Goal: Task Accomplishment & Management: Complete application form

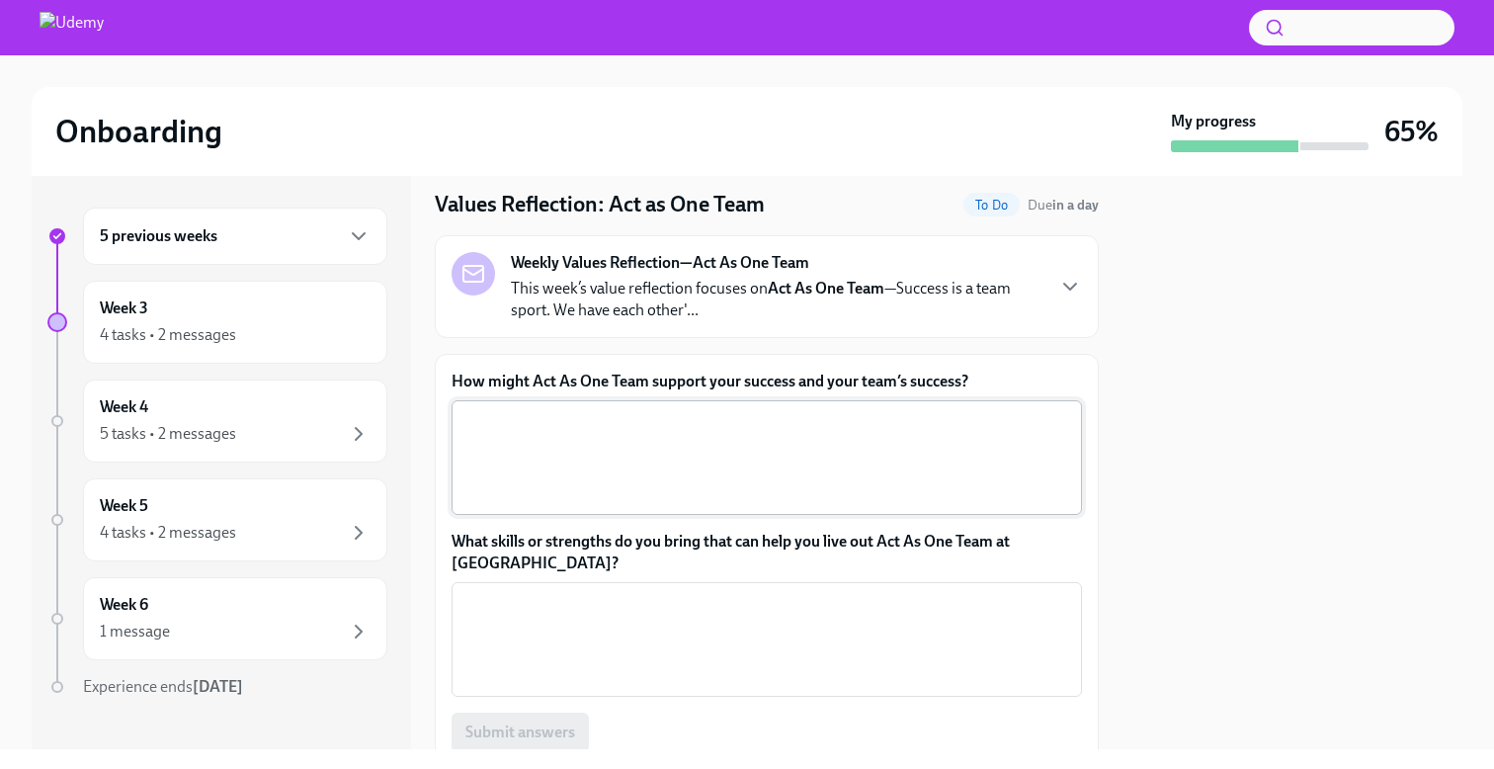
scroll to position [71, 0]
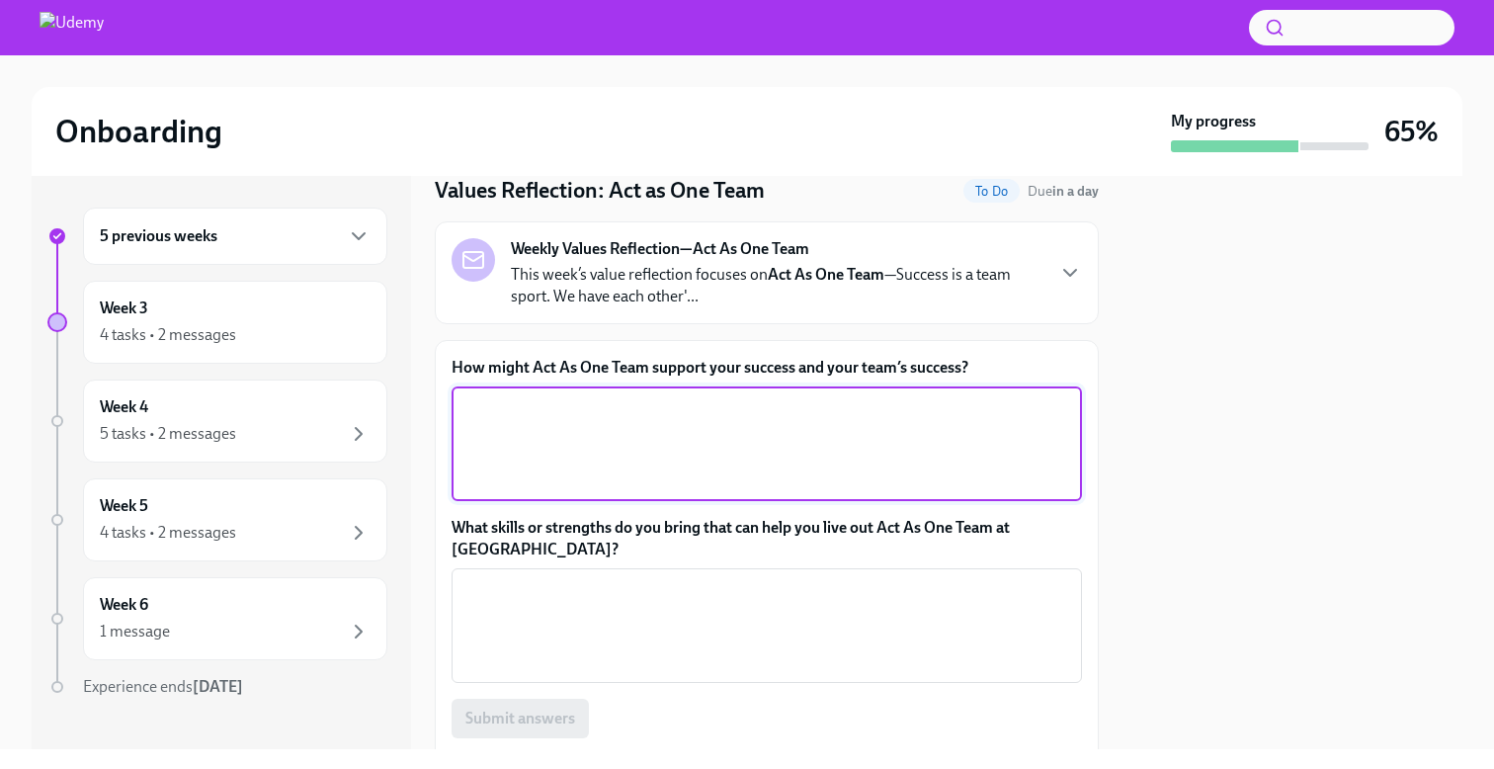
click at [535, 457] on textarea "How might Act As One Team support your success and your team’s success?" at bounding box center [767, 443] width 607 height 95
click at [826, 413] on textarea "Walking to the same goal helps us to improve induvidually" at bounding box center [767, 443] width 607 height 95
click at [874, 416] on textarea "Walking to the same goal helps us to improve induvidually" at bounding box center [767, 443] width 607 height 95
click at [801, 406] on textarea "Walking to the same goal helps us to improve induvidually" at bounding box center [767, 443] width 607 height 95
click at [870, 406] on textarea "Walking to the same goal helps us to improve individually" at bounding box center [767, 443] width 607 height 95
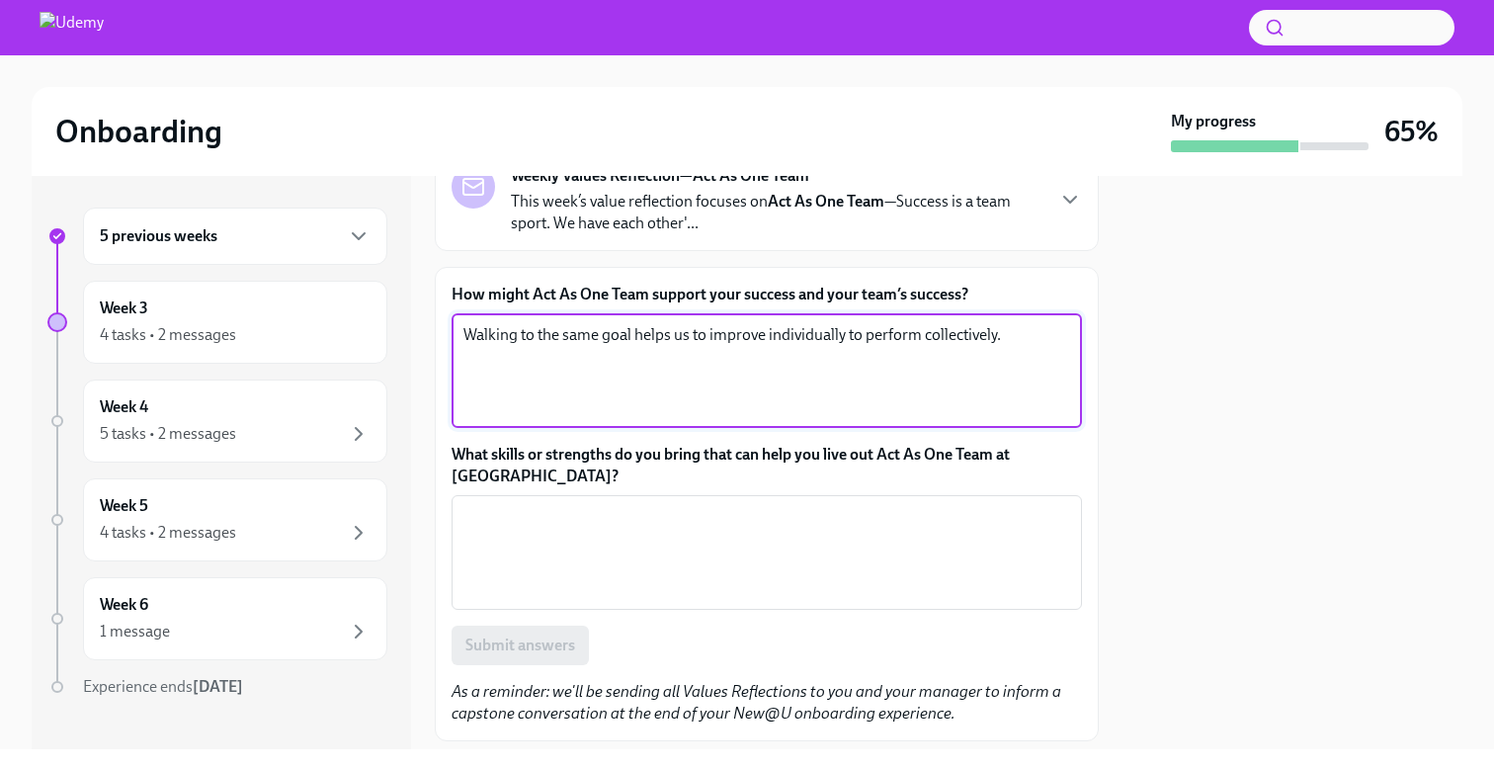
scroll to position [178, 0]
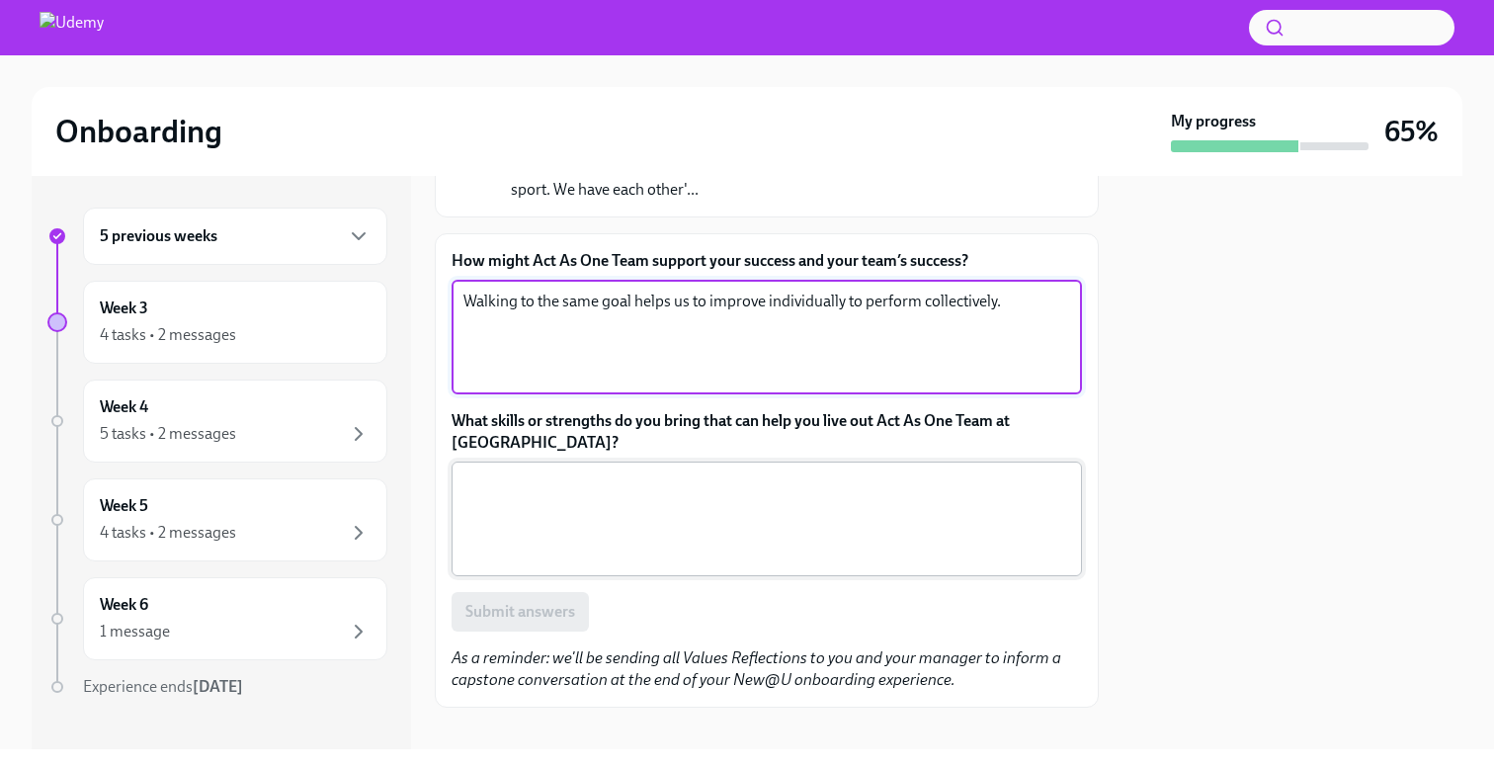
type textarea "Walking to the same goal helps us to improve individually to perform collective…"
click at [721, 490] on textarea "What skills or strengths do you bring that can help you live out Act As One Tea…" at bounding box center [767, 518] width 607 height 95
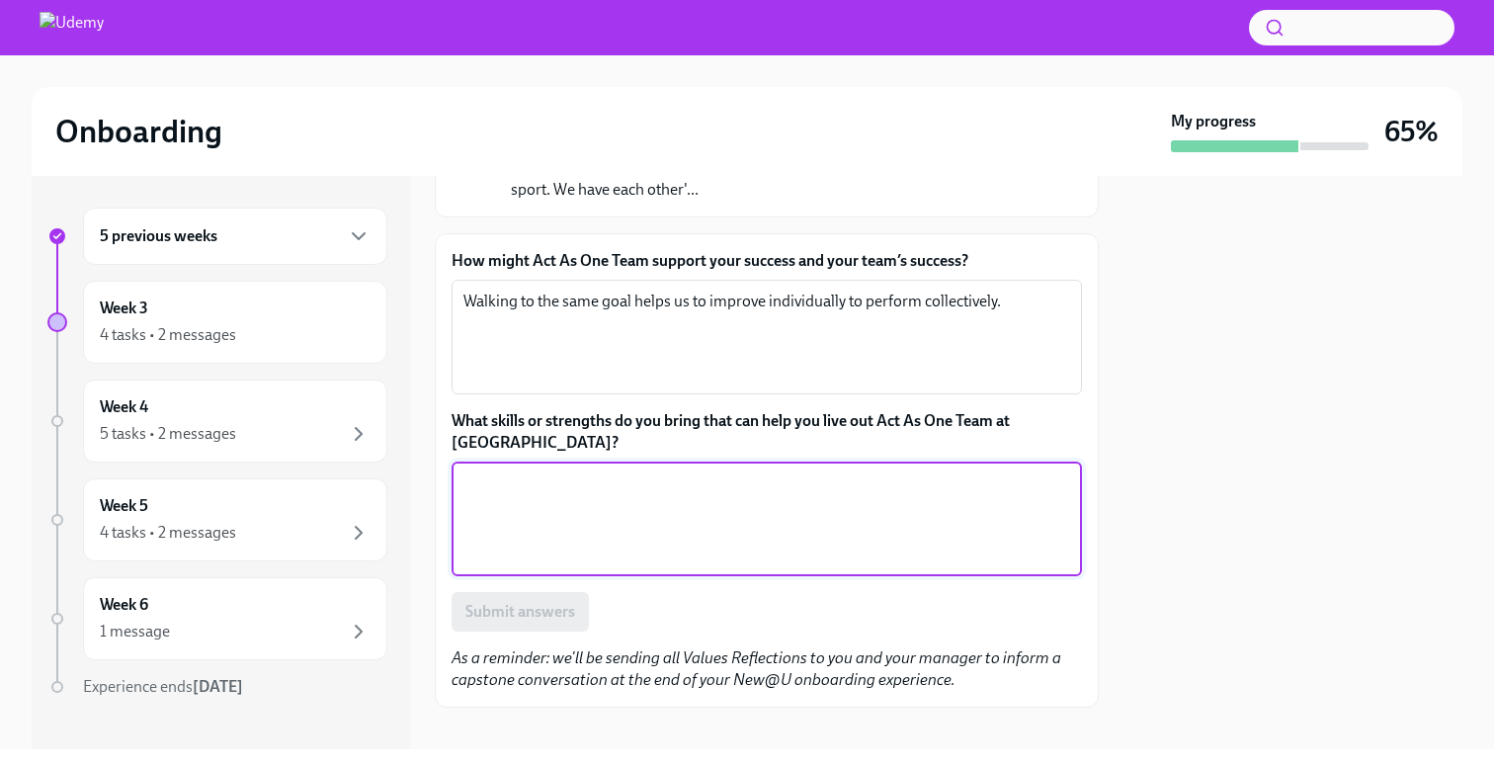
click at [721, 490] on textarea "What skills or strengths do you bring that can help you live out Act As One Tea…" at bounding box center [767, 518] width 607 height 95
click at [804, 486] on textarea "What skills or strengths do you bring that can help you live out Act As One Tea…" at bounding box center [767, 518] width 607 height 95
type textarea "Proactive, seniority, team player."
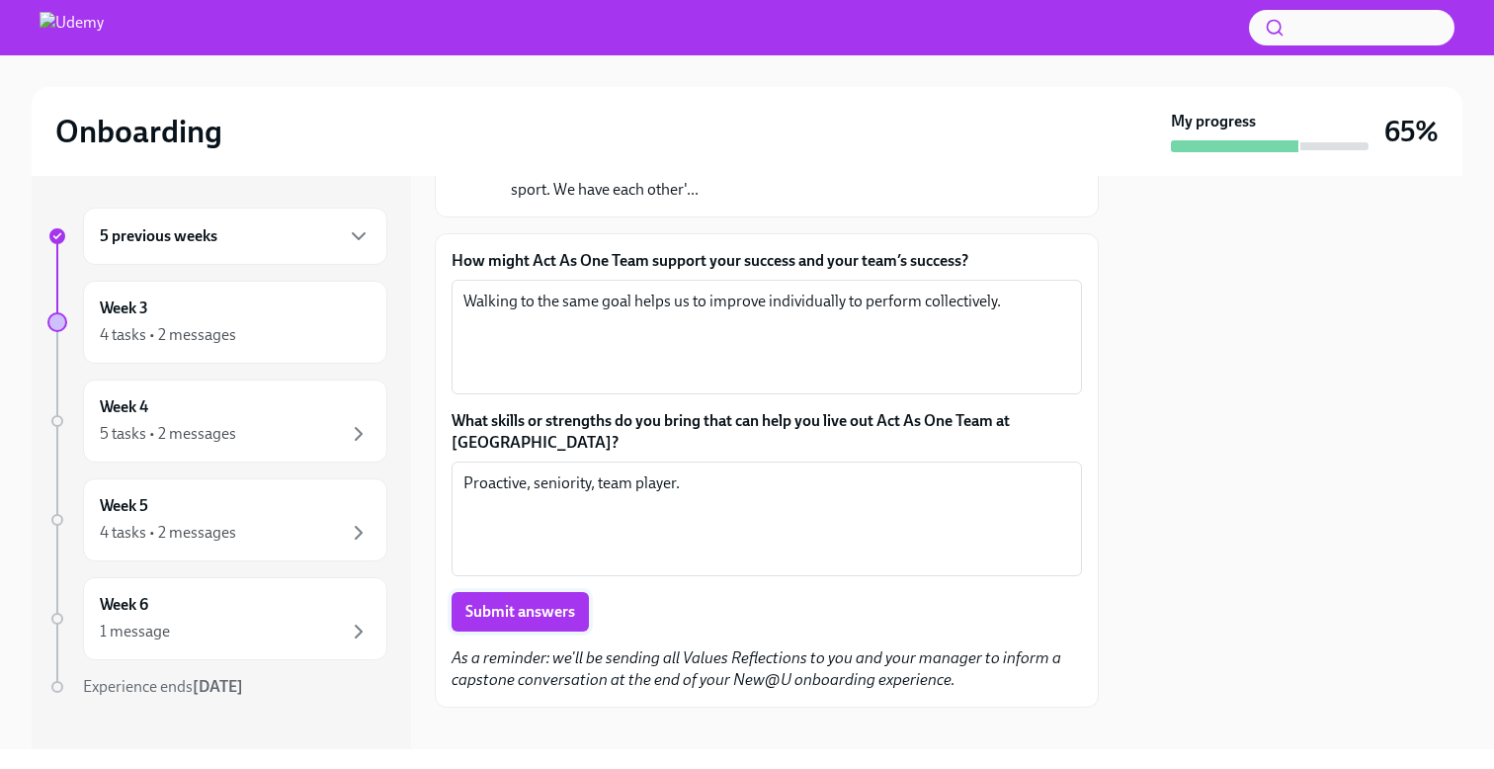
click at [513, 602] on span "Submit answers" at bounding box center [521, 612] width 110 height 20
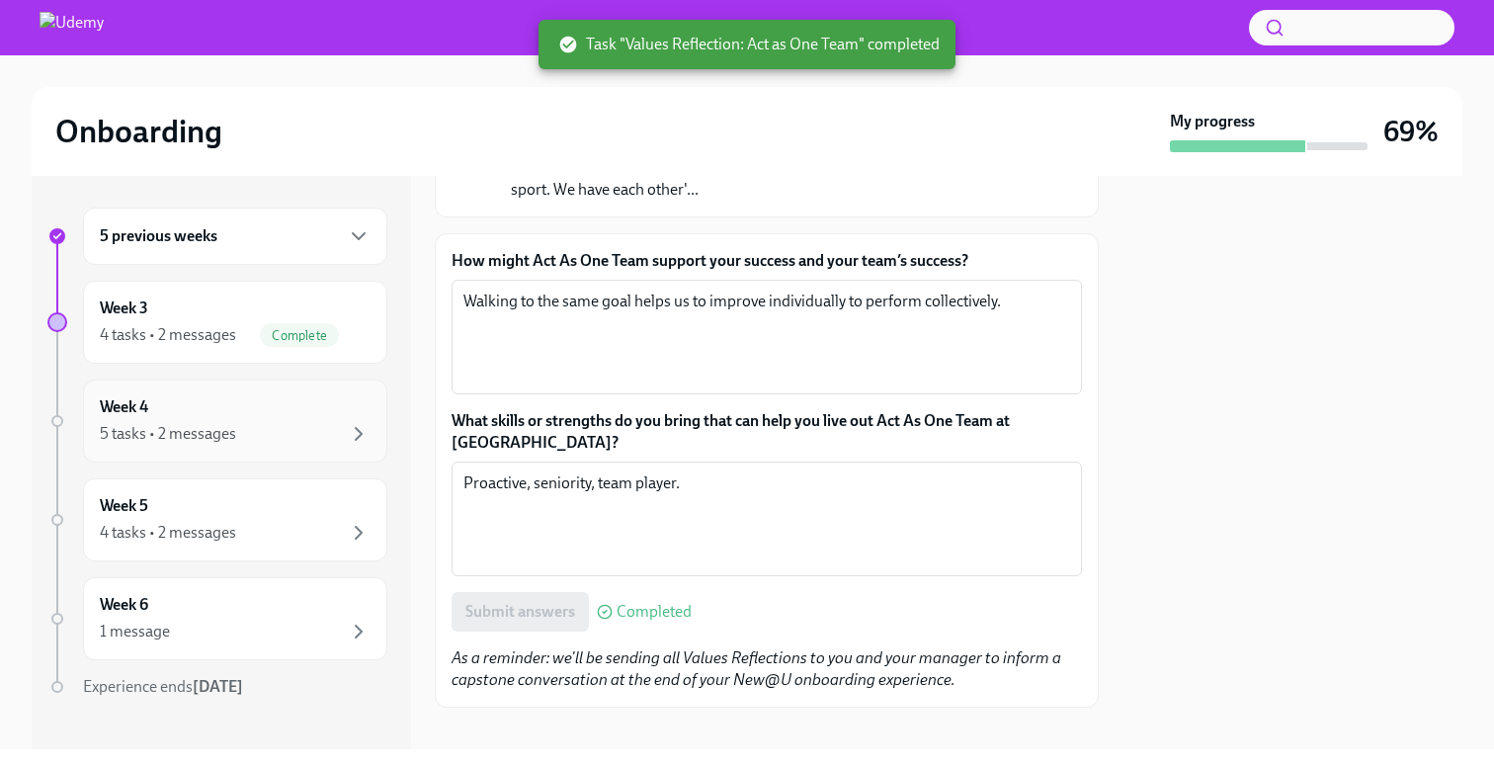
click at [257, 414] on div "Week 4 5 tasks • 2 messages" at bounding box center [235, 420] width 271 height 49
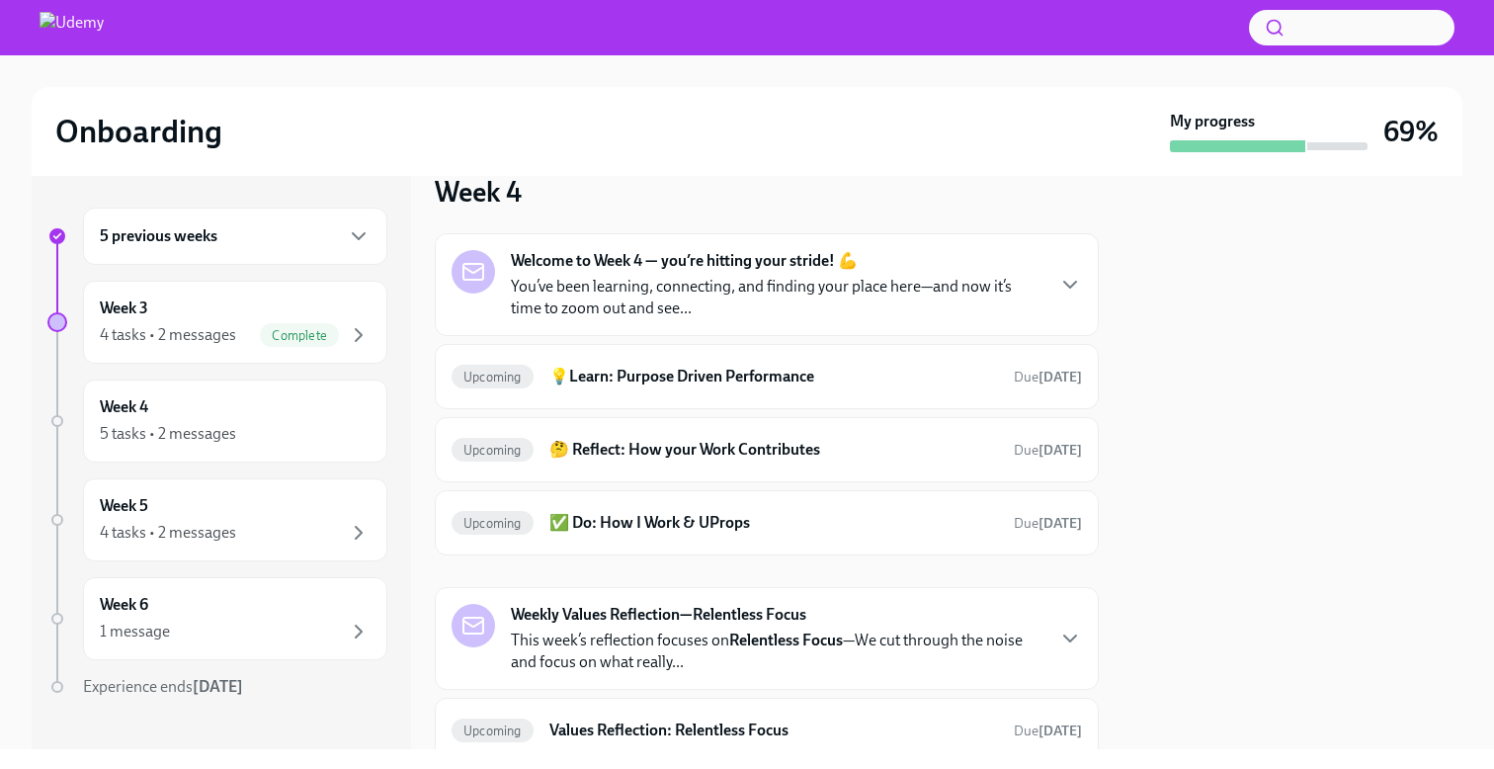
scroll to position [35, 0]
click at [618, 384] on h6 "💡Learn: Purpose Driven Performance" at bounding box center [774, 376] width 449 height 22
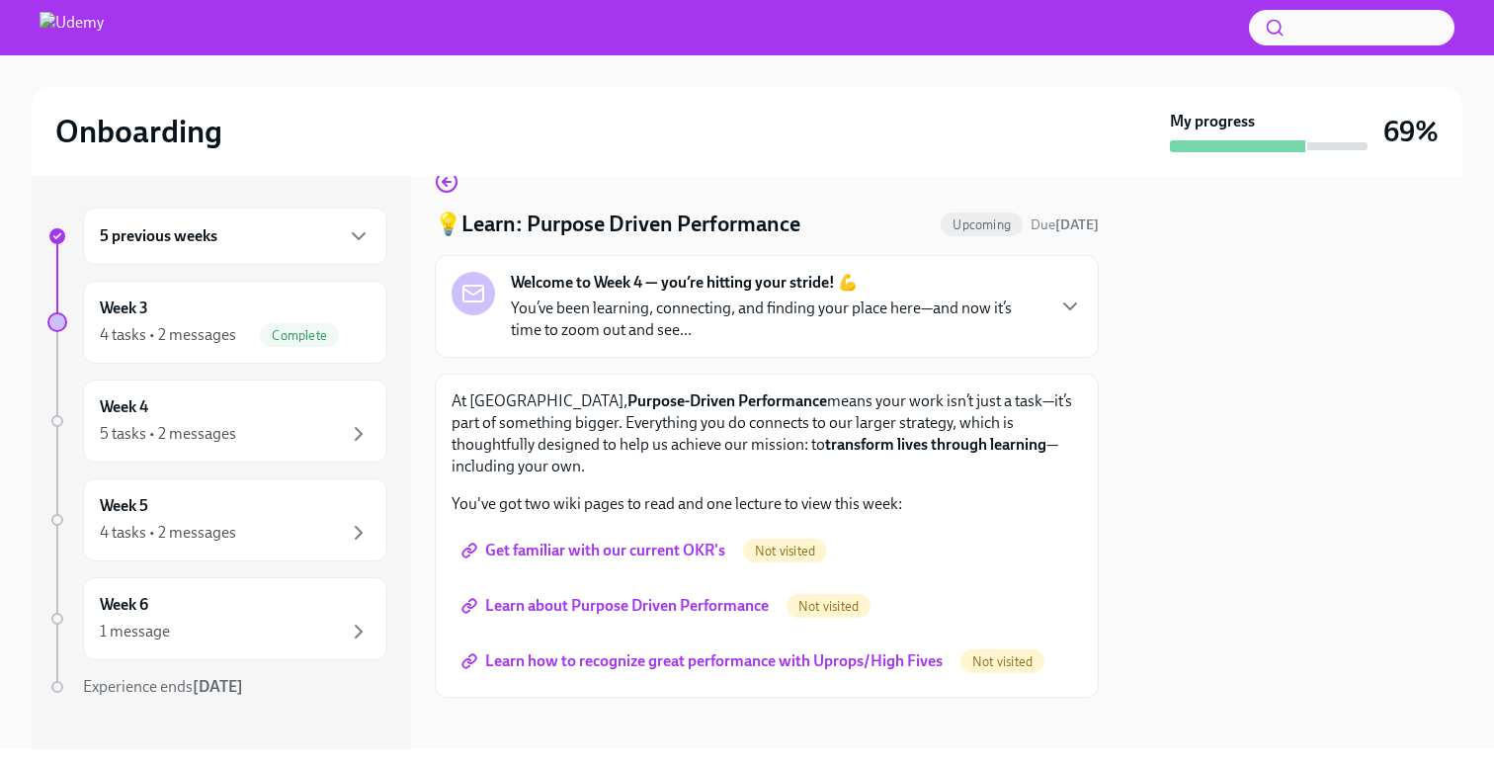
scroll to position [49, 0]
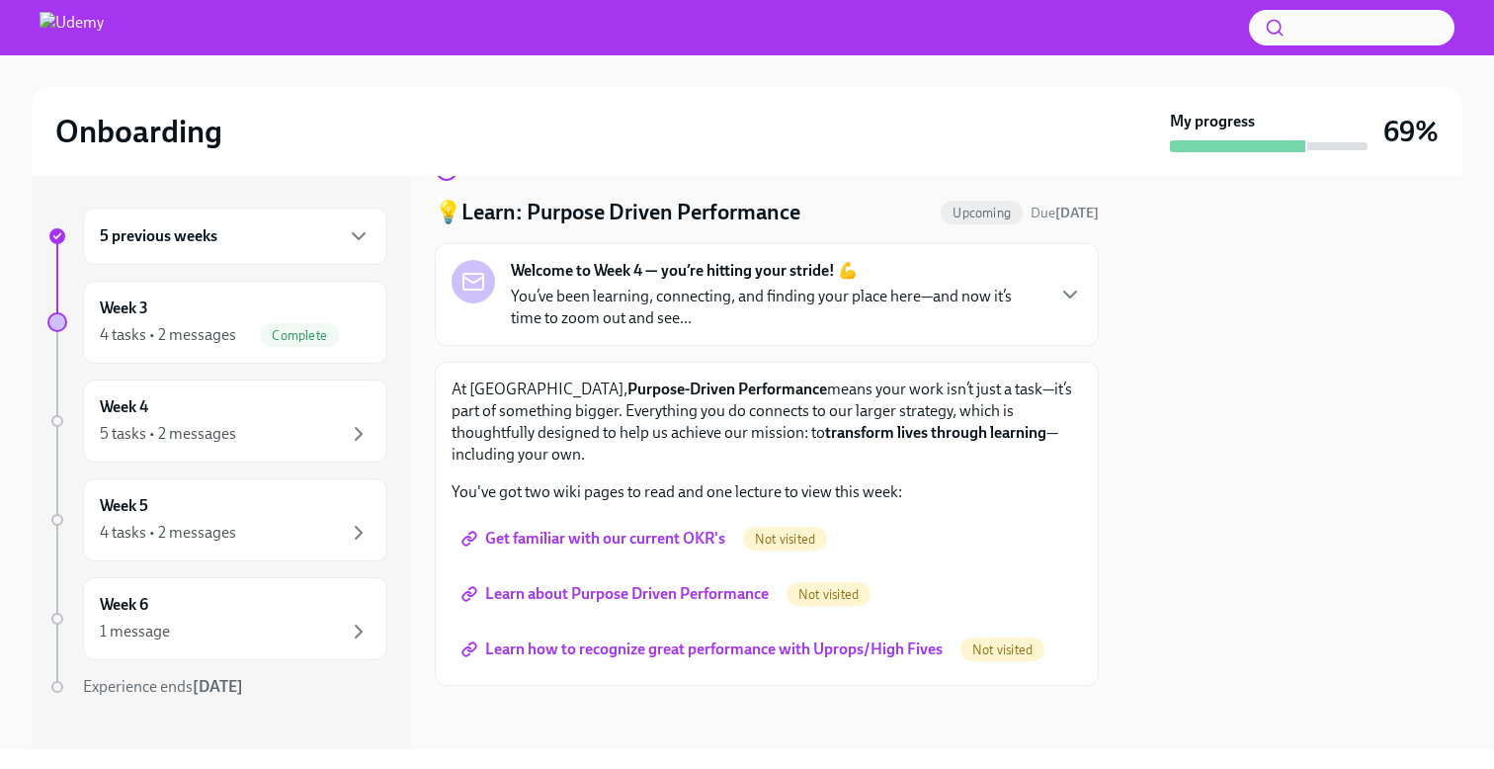
click at [604, 543] on span "Get familiar with our current OKR's" at bounding box center [596, 539] width 260 height 20
click at [703, 589] on span "Learn about Purpose Driven Performance" at bounding box center [617, 594] width 303 height 20
click at [708, 655] on span "Learn how to recognize great performance with Uprops/High Fives" at bounding box center [704, 649] width 477 height 20
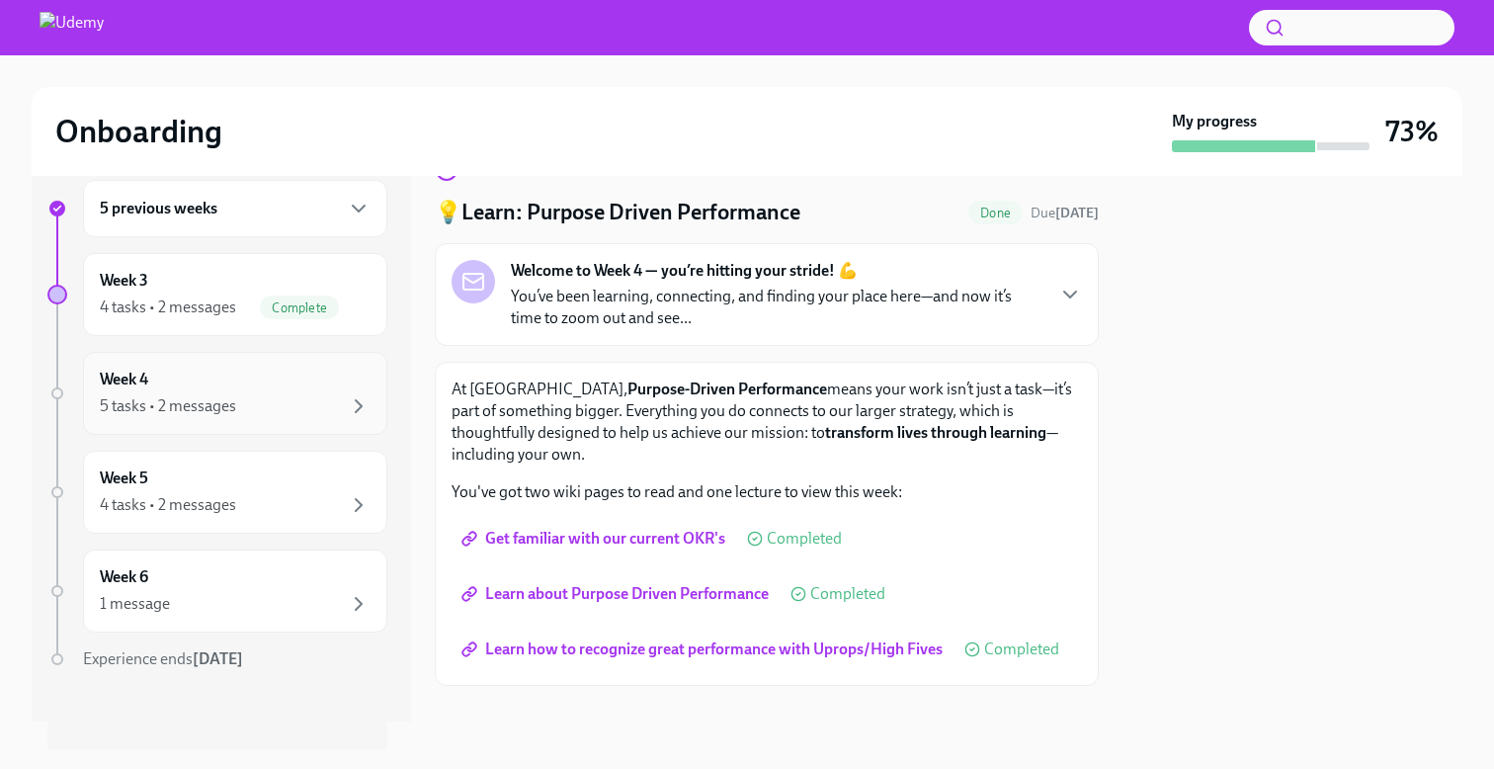
click at [276, 390] on div "Week 4 5 tasks • 2 messages" at bounding box center [235, 393] width 271 height 49
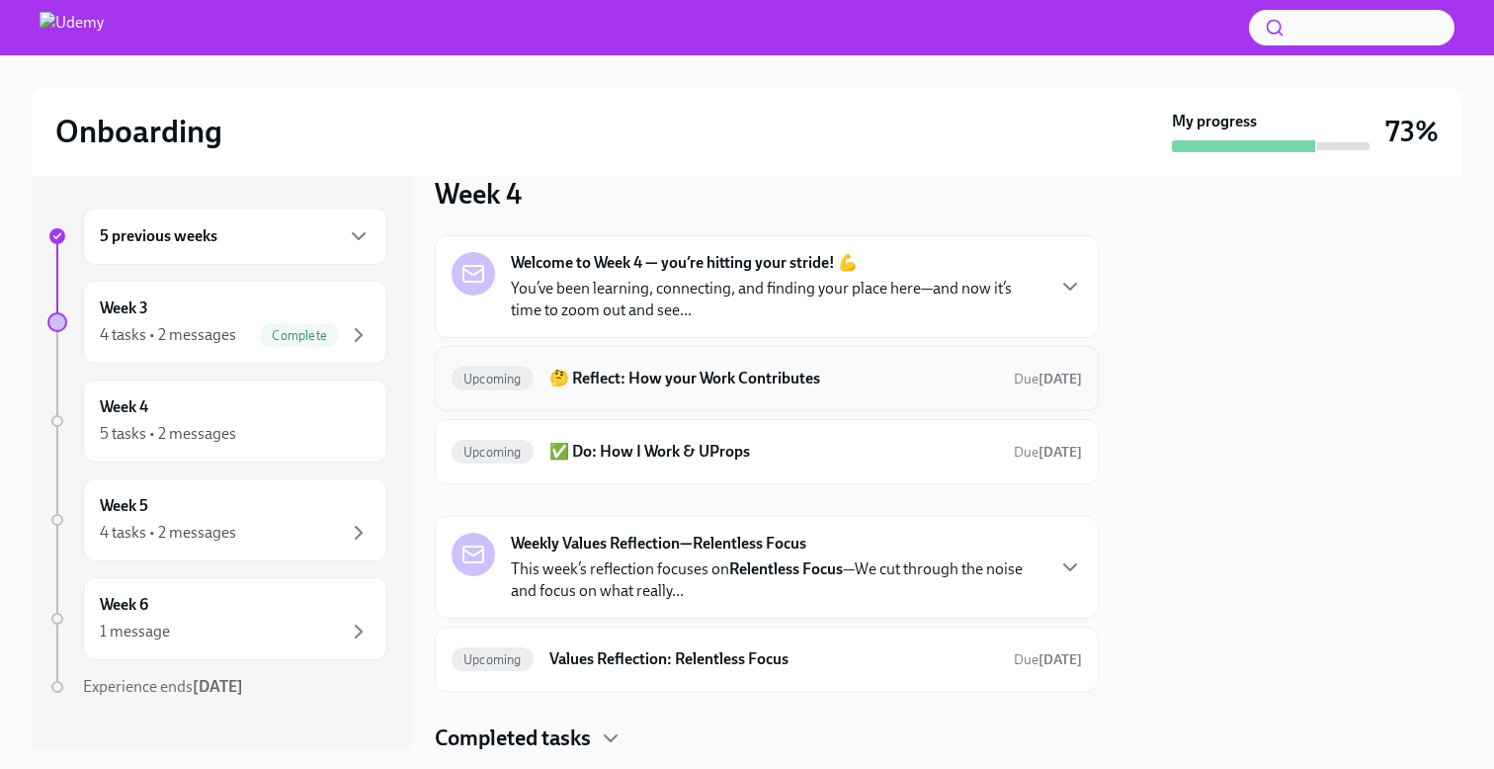
scroll to position [34, 0]
click at [592, 367] on h6 "🤔 Reflect: How your Work Contributes" at bounding box center [774, 377] width 449 height 22
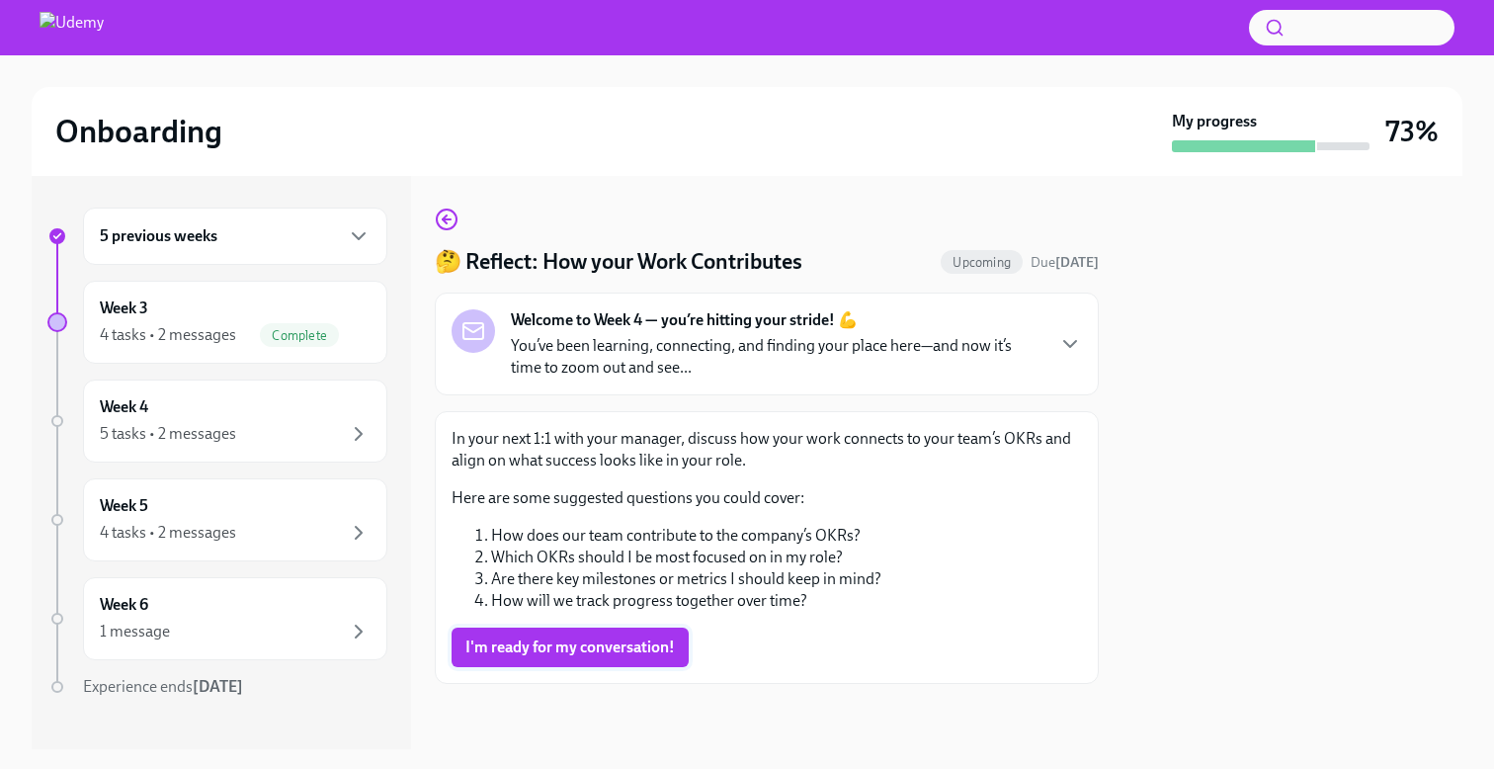
click at [596, 651] on span "I'm ready for my conversation!" at bounding box center [571, 648] width 210 height 20
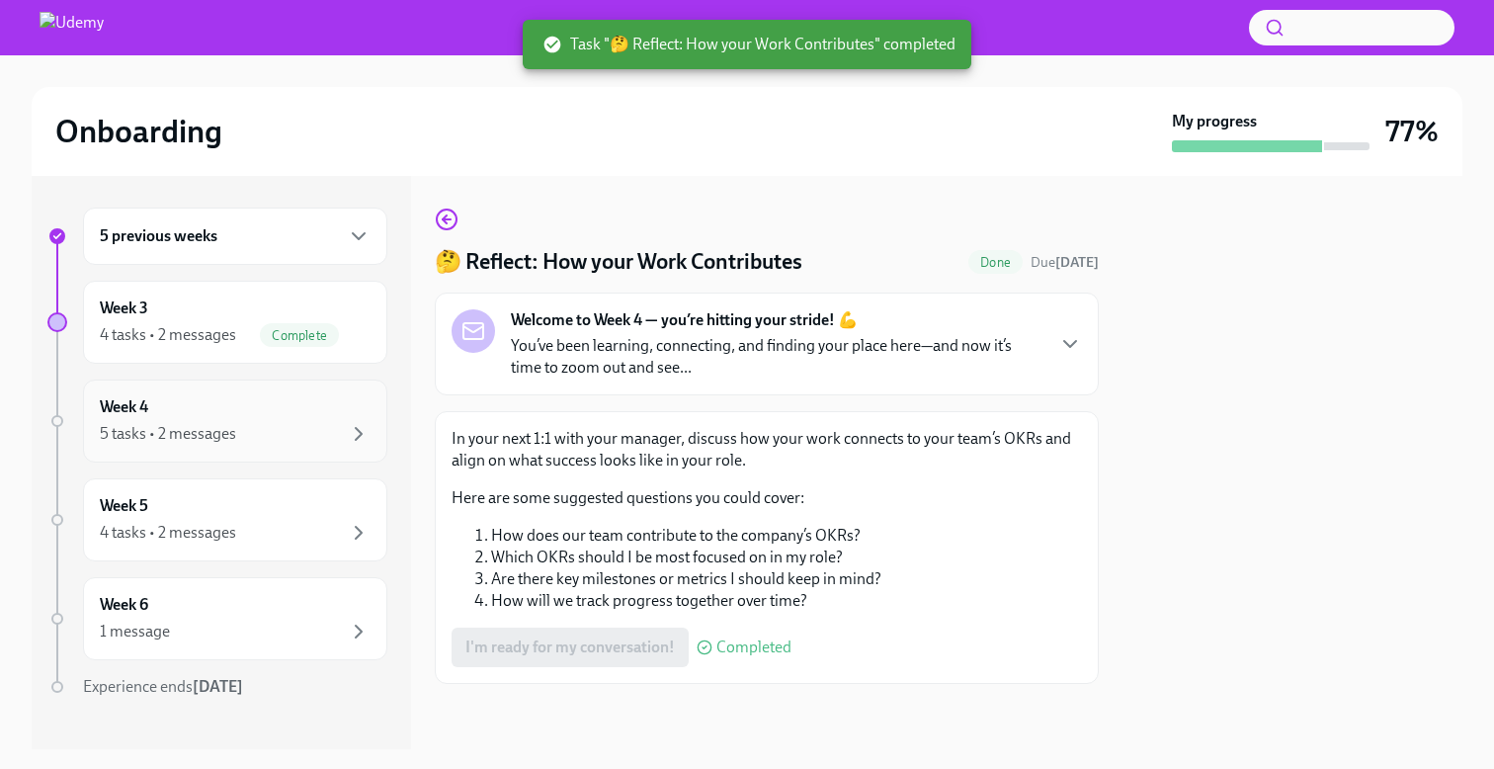
click at [279, 420] on div "Week 4 5 tasks • 2 messages" at bounding box center [235, 420] width 271 height 49
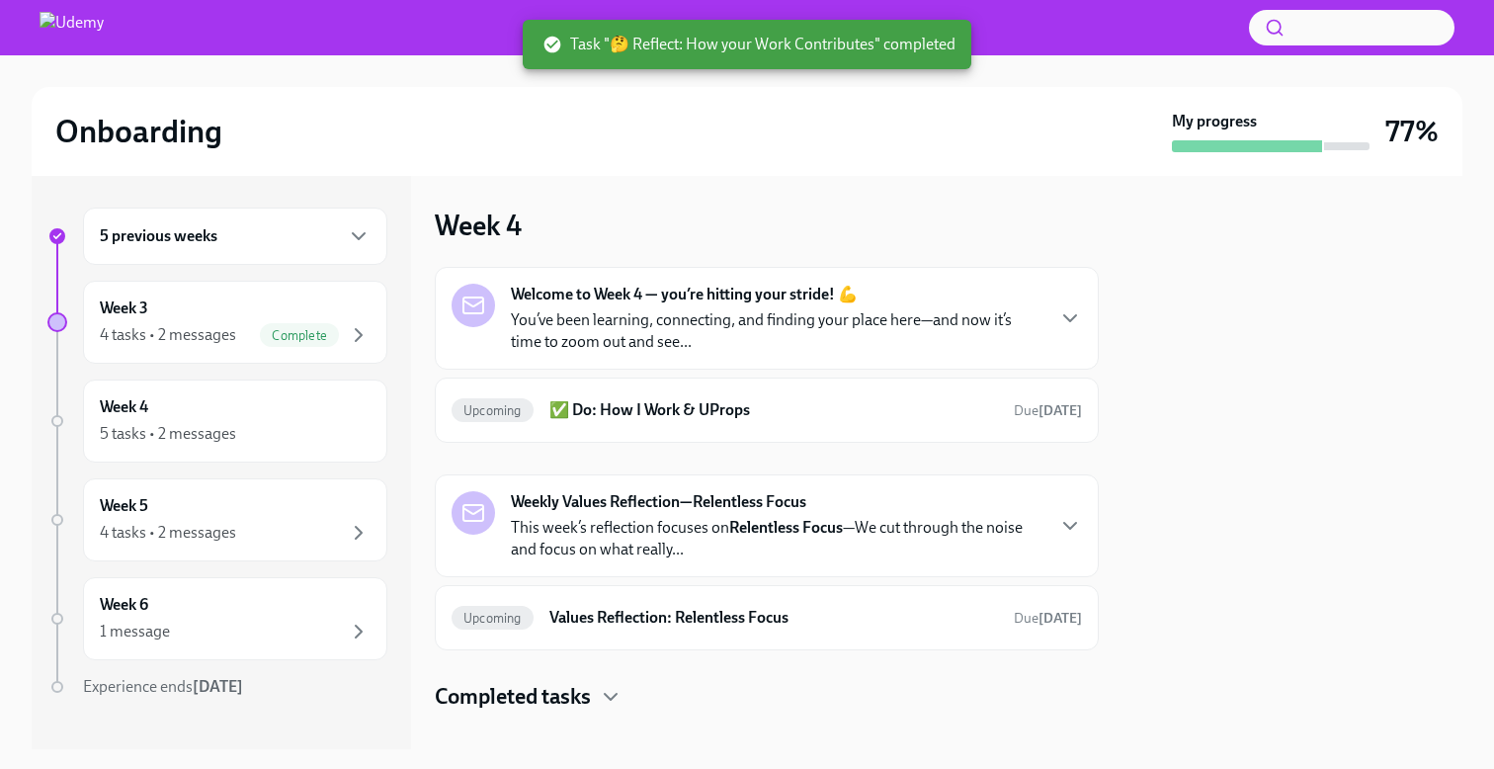
click at [660, 513] on div "Weekly Values Reflection—Relentless Focus This week’s reflection focuses on Rel…" at bounding box center [777, 525] width 532 height 69
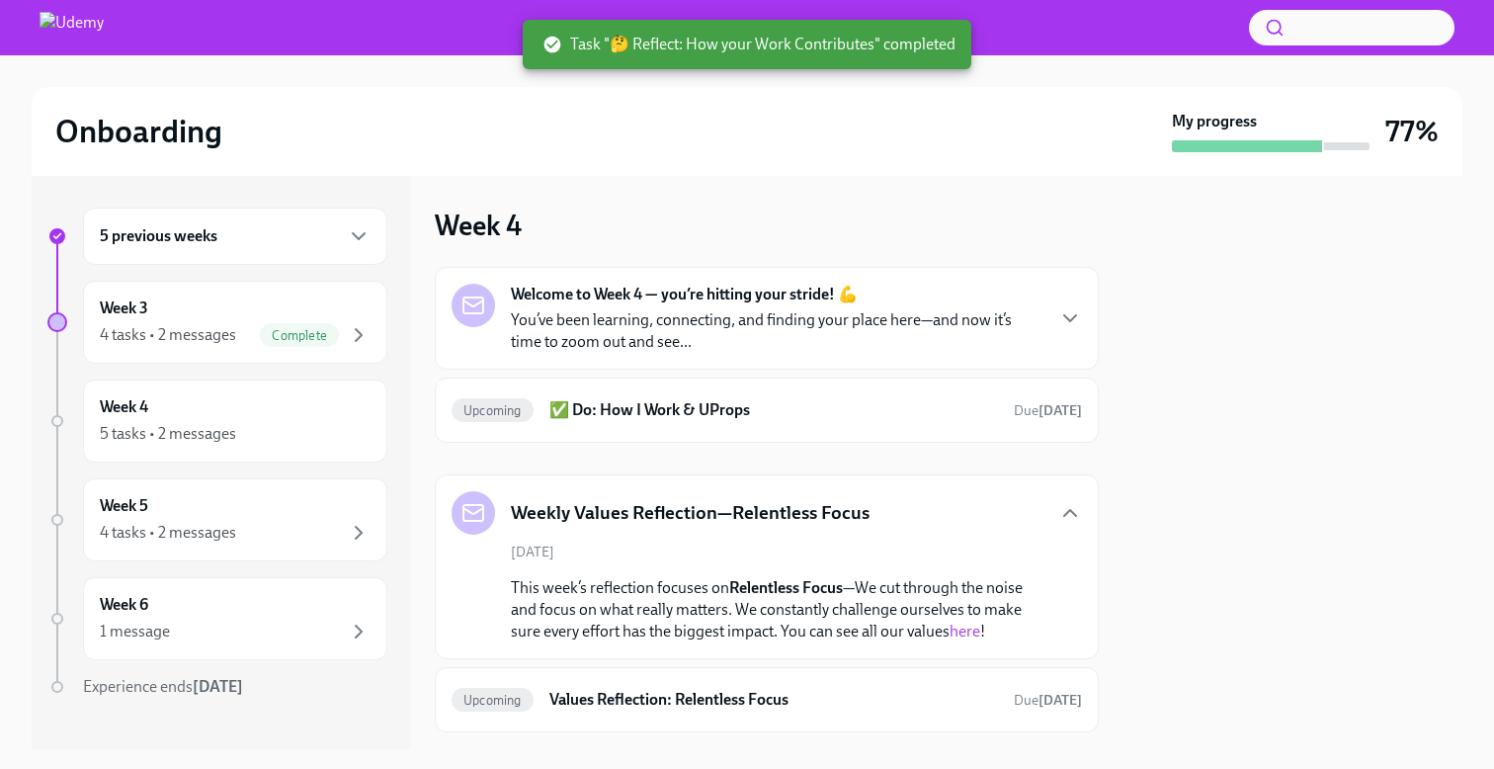
scroll to position [108, 0]
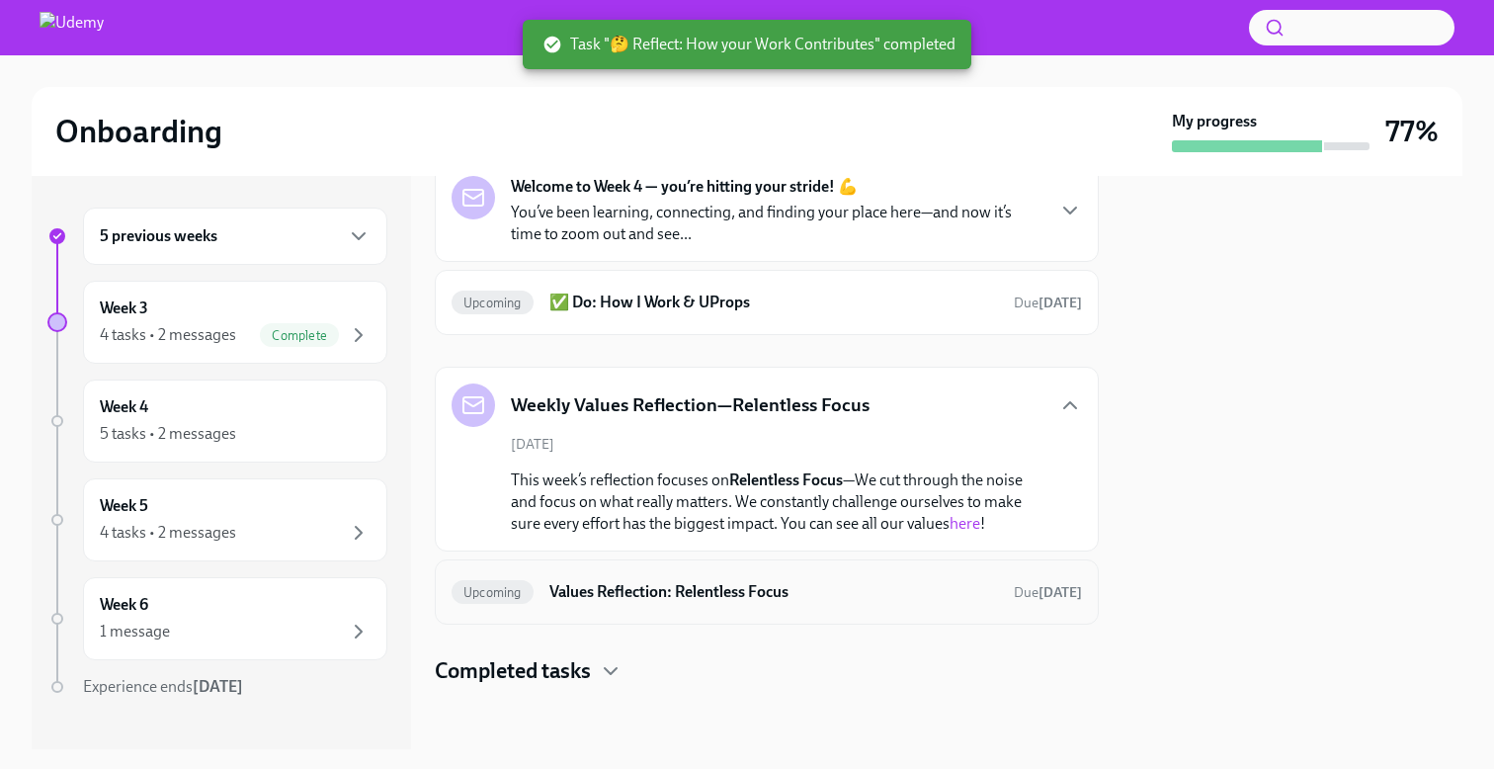
click at [675, 588] on h6 "Values Reflection: Relentless Focus" at bounding box center [774, 592] width 449 height 22
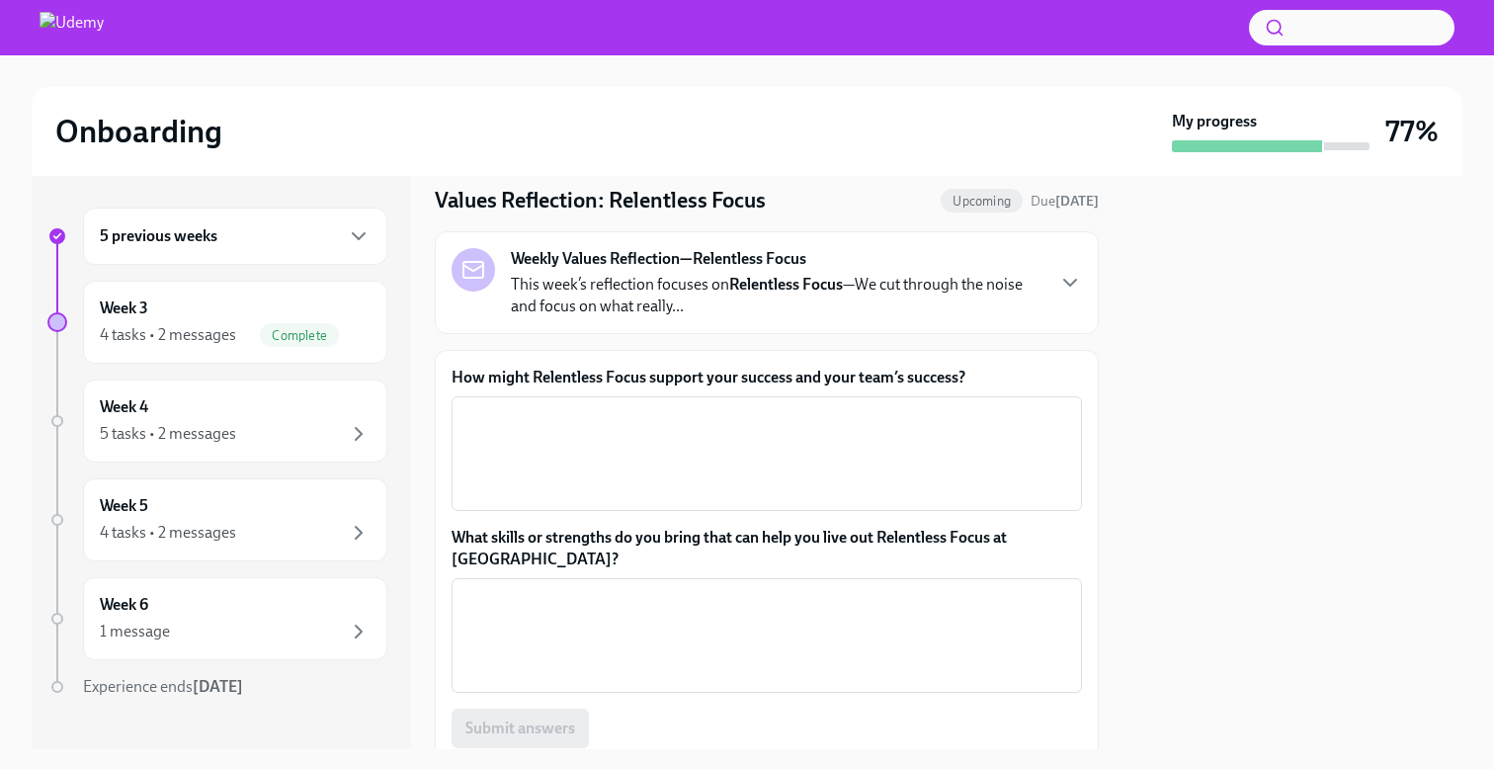
scroll to position [95, 0]
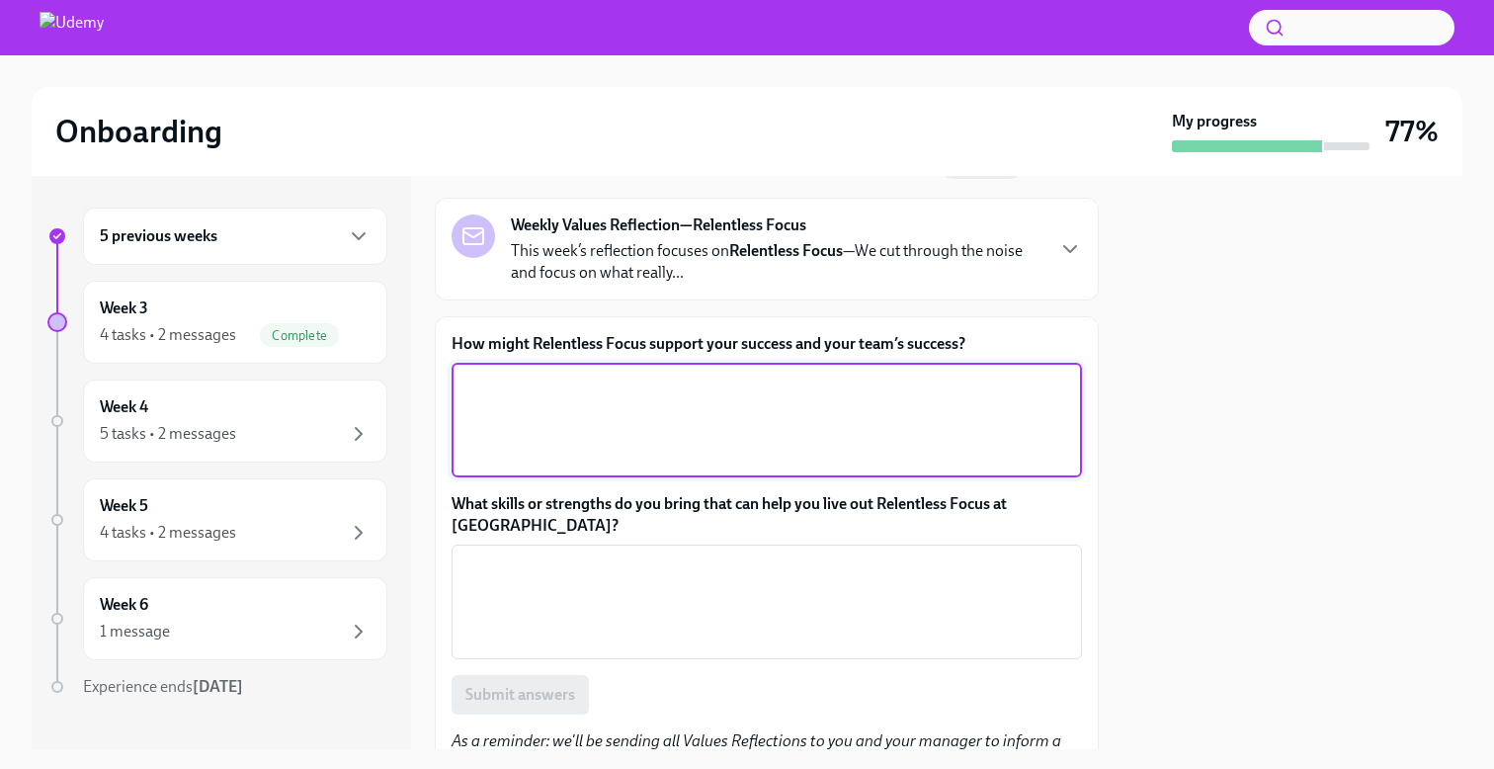
click at [803, 420] on textarea "How might Relentless Focus support your success and your team’s success?" at bounding box center [767, 420] width 607 height 95
type textarea "Keep an eye on whats important"
click at [711, 554] on textarea "What skills or strengths do you bring that can help you live out Relentless Foc…" at bounding box center [767, 601] width 607 height 95
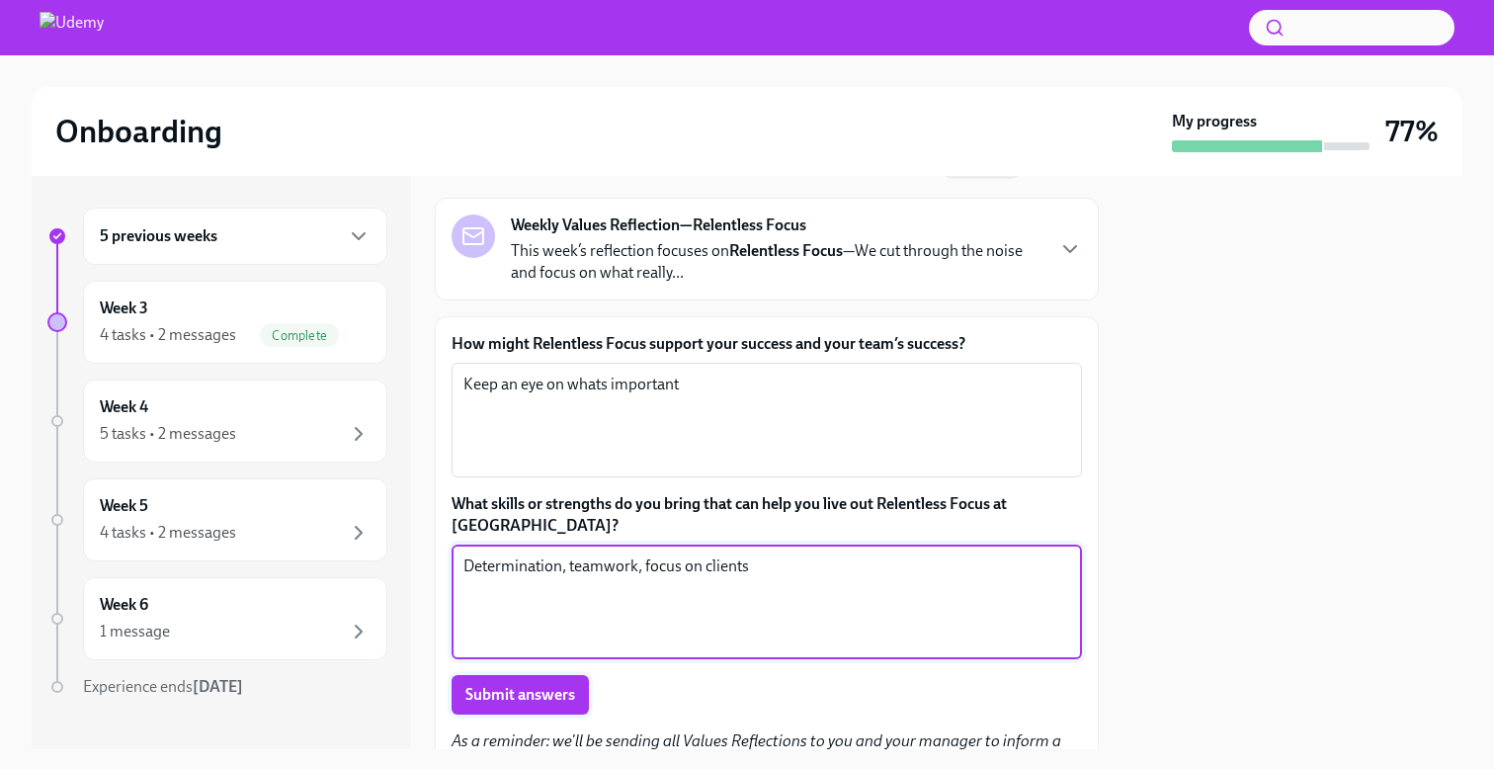
type textarea "Determination, teamwork, focus on clients"
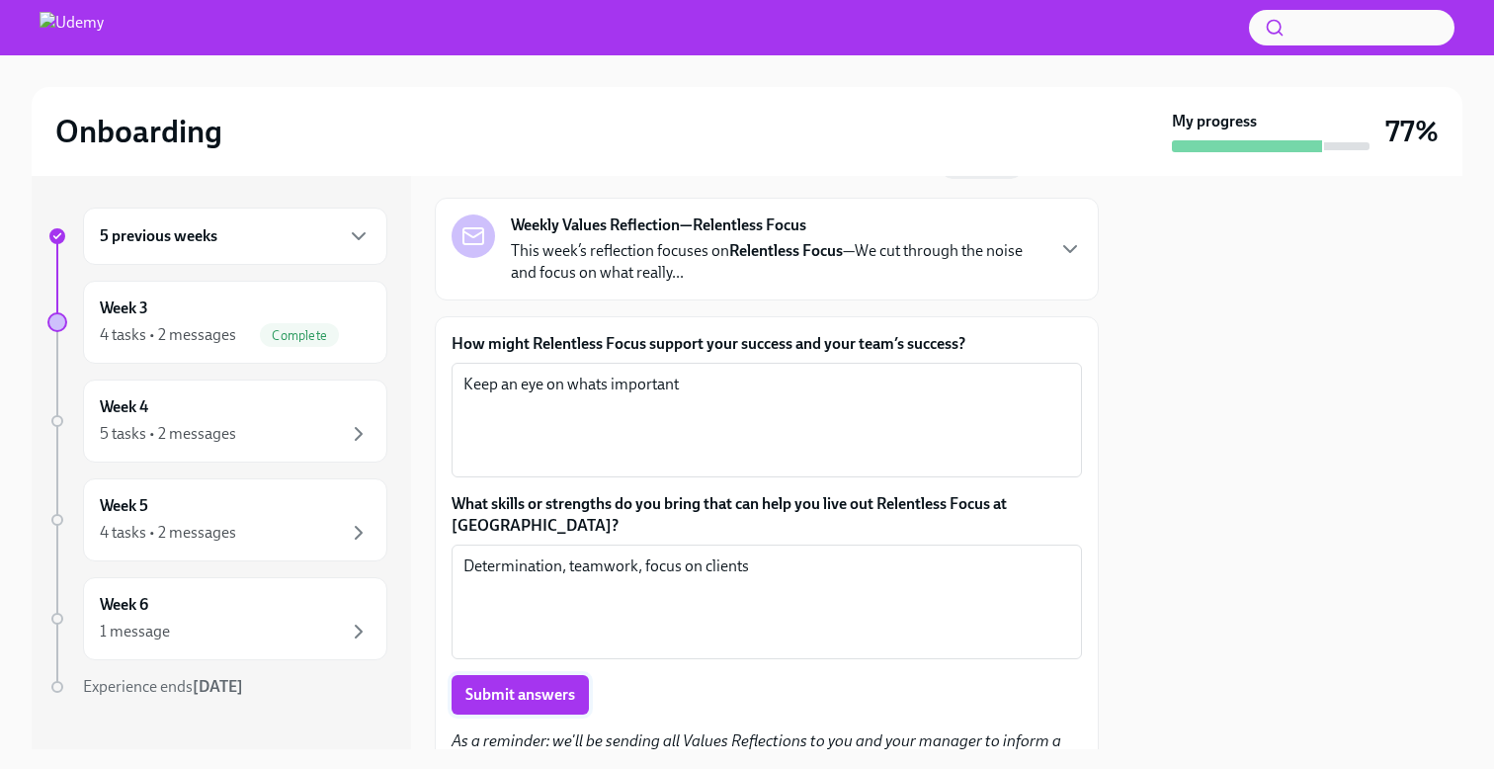
click at [529, 685] on span "Submit answers" at bounding box center [521, 695] width 110 height 20
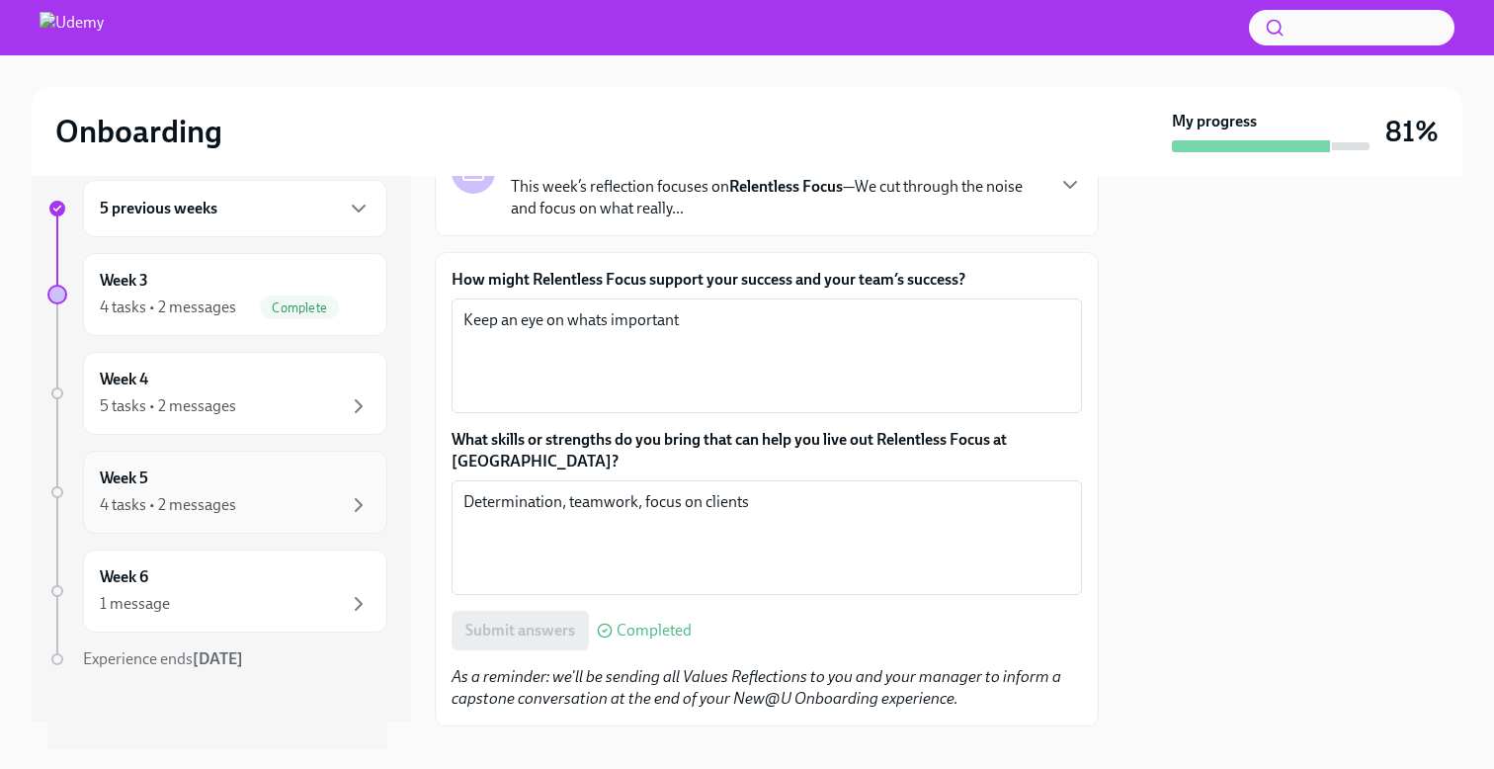
scroll to position [0, 0]
